Goal: Find specific fact: Find specific fact

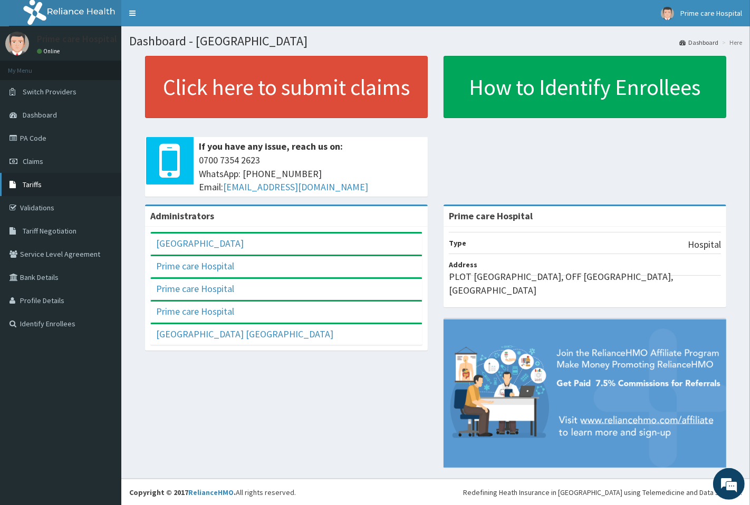
click at [35, 178] on link "Tariffs" at bounding box center [60, 184] width 121 height 23
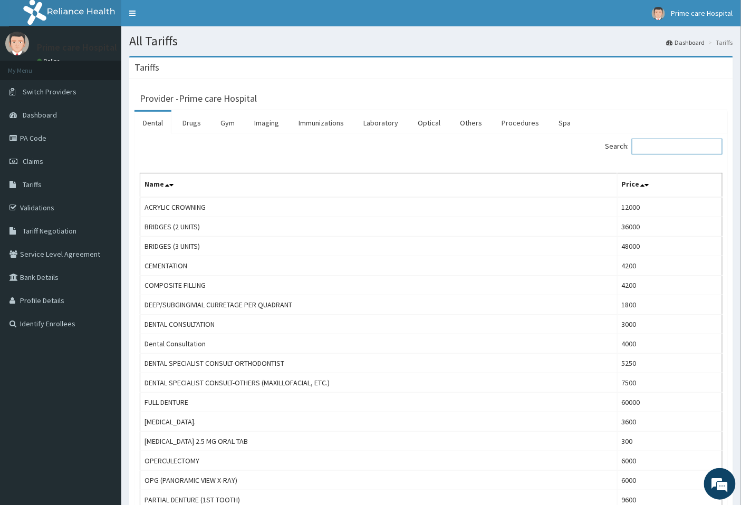
click at [651, 148] on input "Search:" at bounding box center [677, 147] width 91 height 16
type input "E"
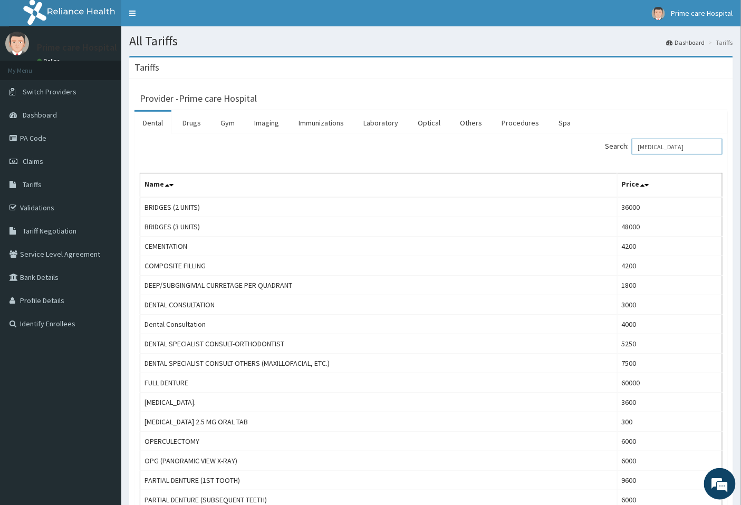
type input "[MEDICAL_DATA]"
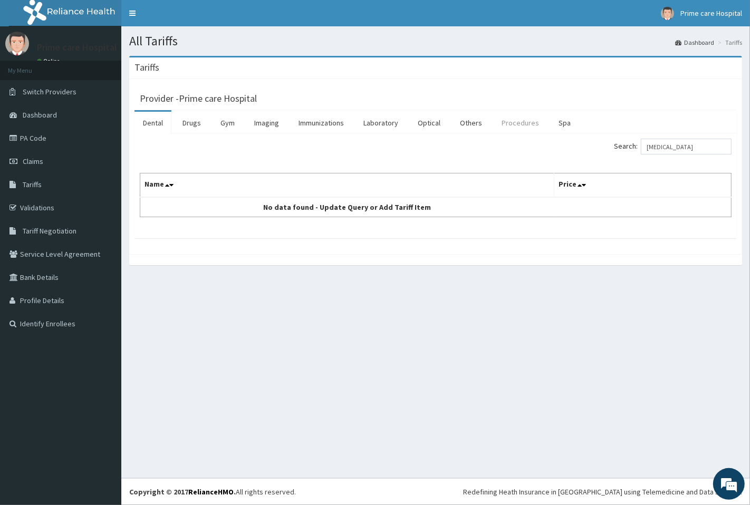
click at [521, 128] on link "Procedures" at bounding box center [520, 123] width 54 height 22
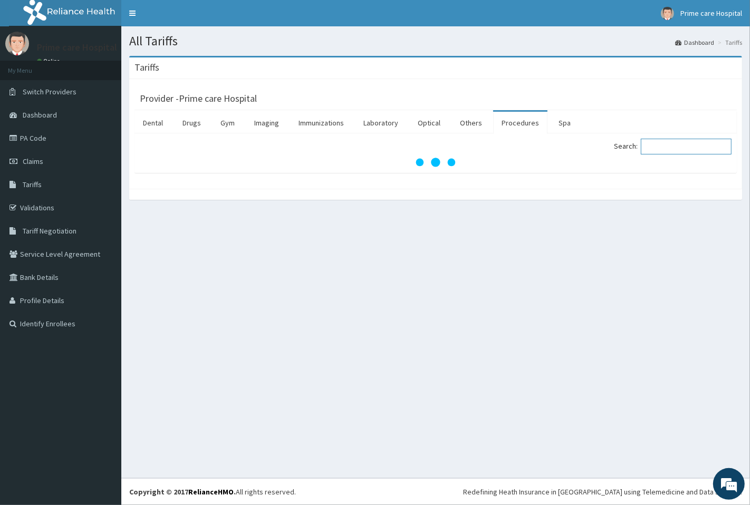
click at [657, 150] on input "Search:" at bounding box center [686, 147] width 91 height 16
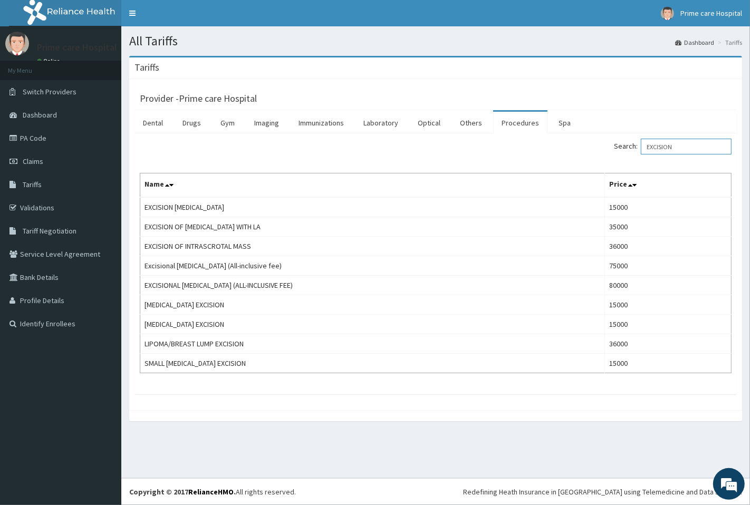
type input "EXCISION"
